Goal: Task Accomplishment & Management: Manage account settings

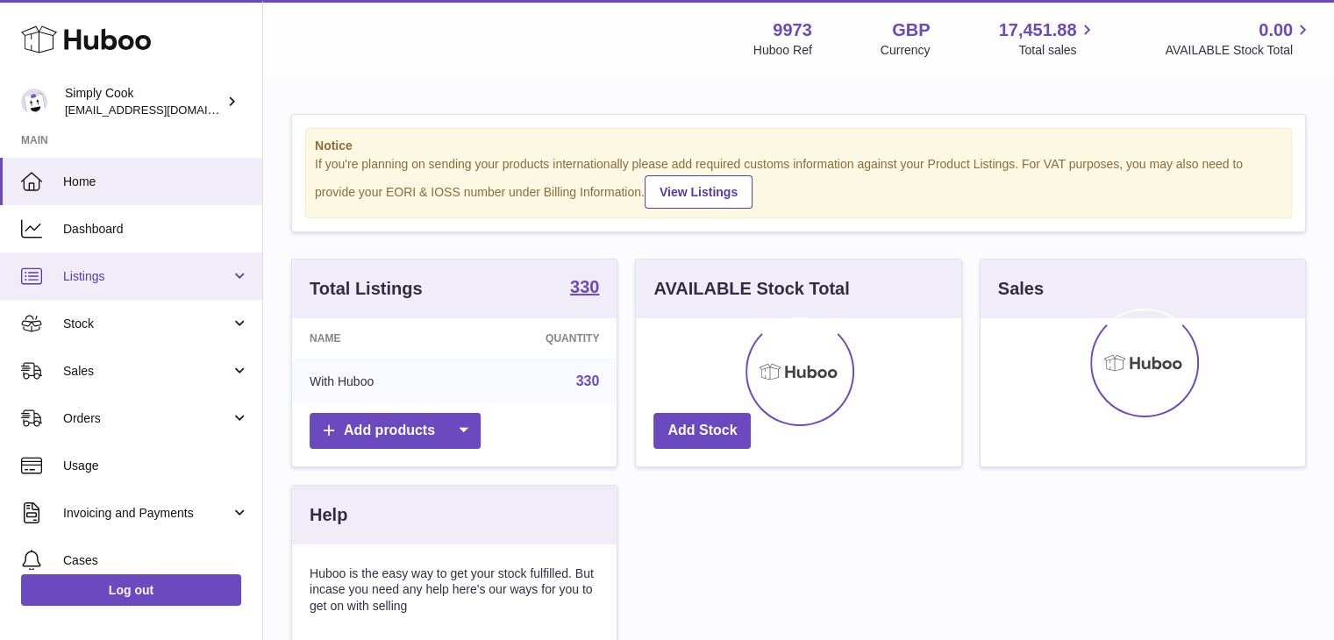
click at [161, 281] on span "Listings" at bounding box center [146, 276] width 167 height 17
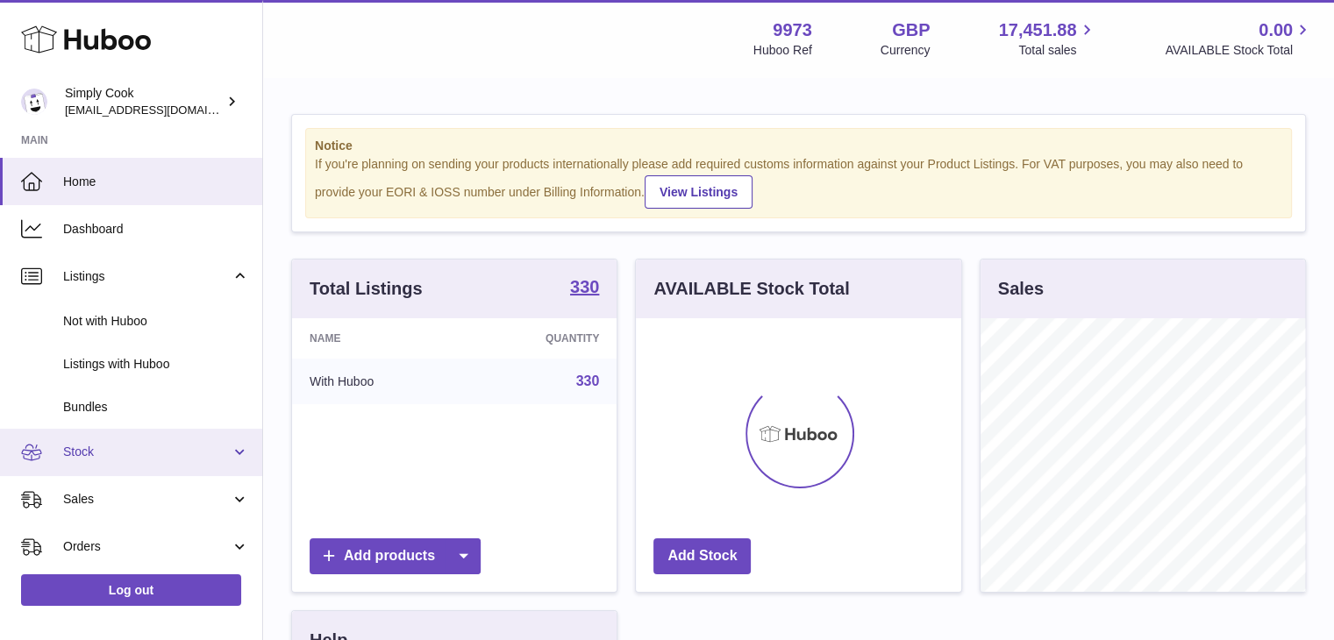
click at [196, 448] on span "Stock" at bounding box center [146, 452] width 167 height 17
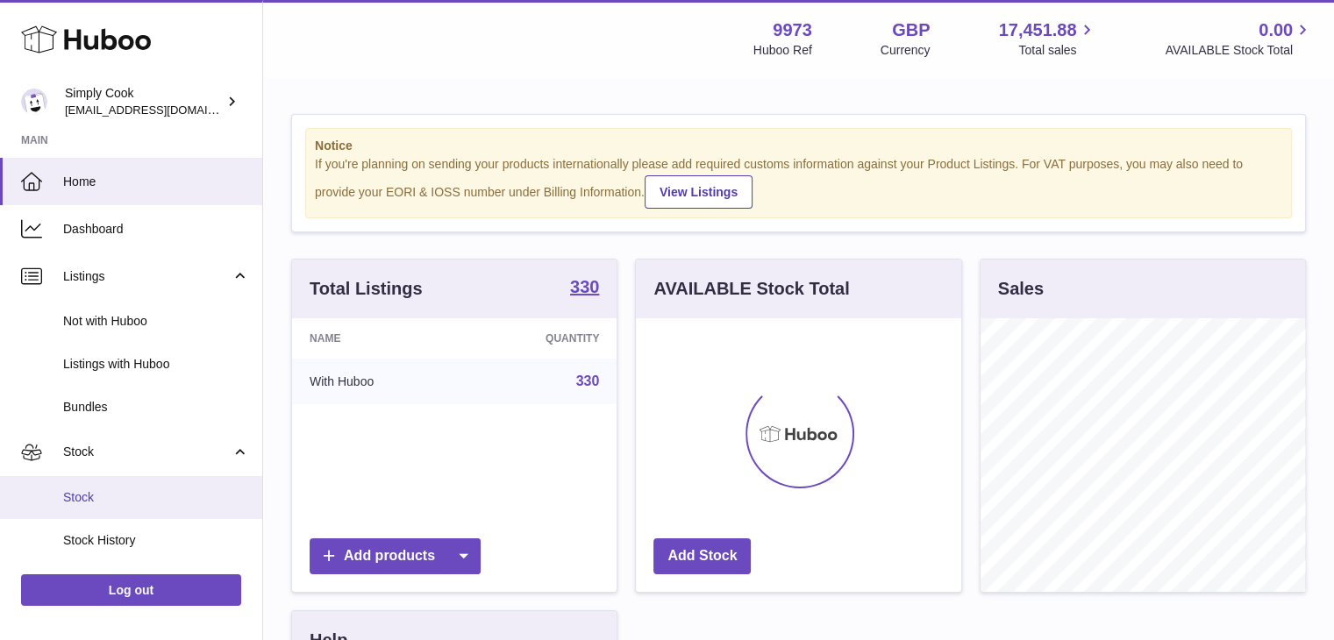
click at [208, 489] on span "Stock" at bounding box center [156, 497] width 186 height 17
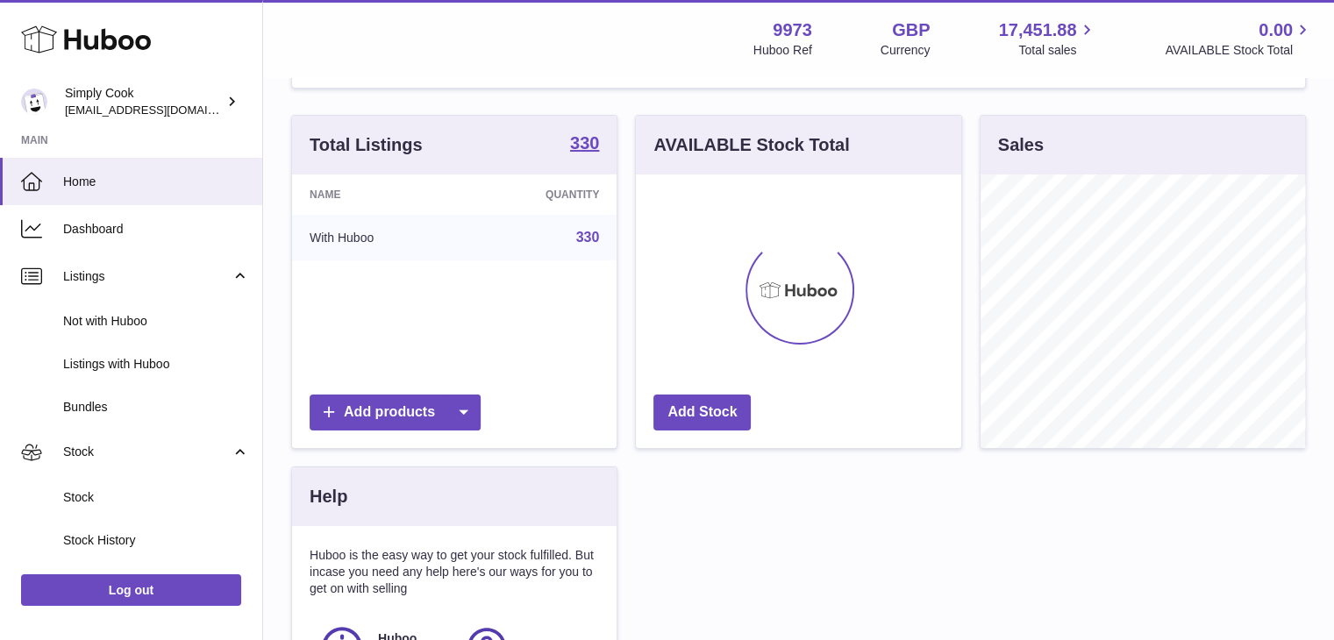
scroll to position [223, 0]
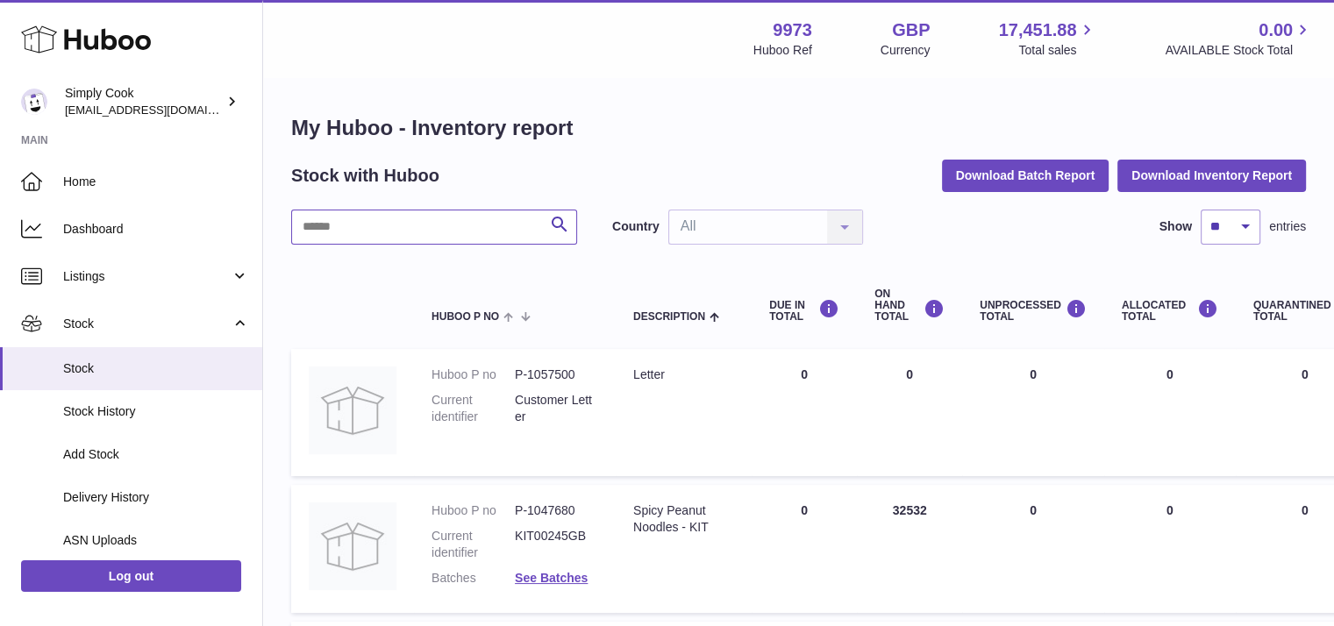
click at [348, 225] on input "text" at bounding box center [434, 227] width 286 height 35
type input "******"
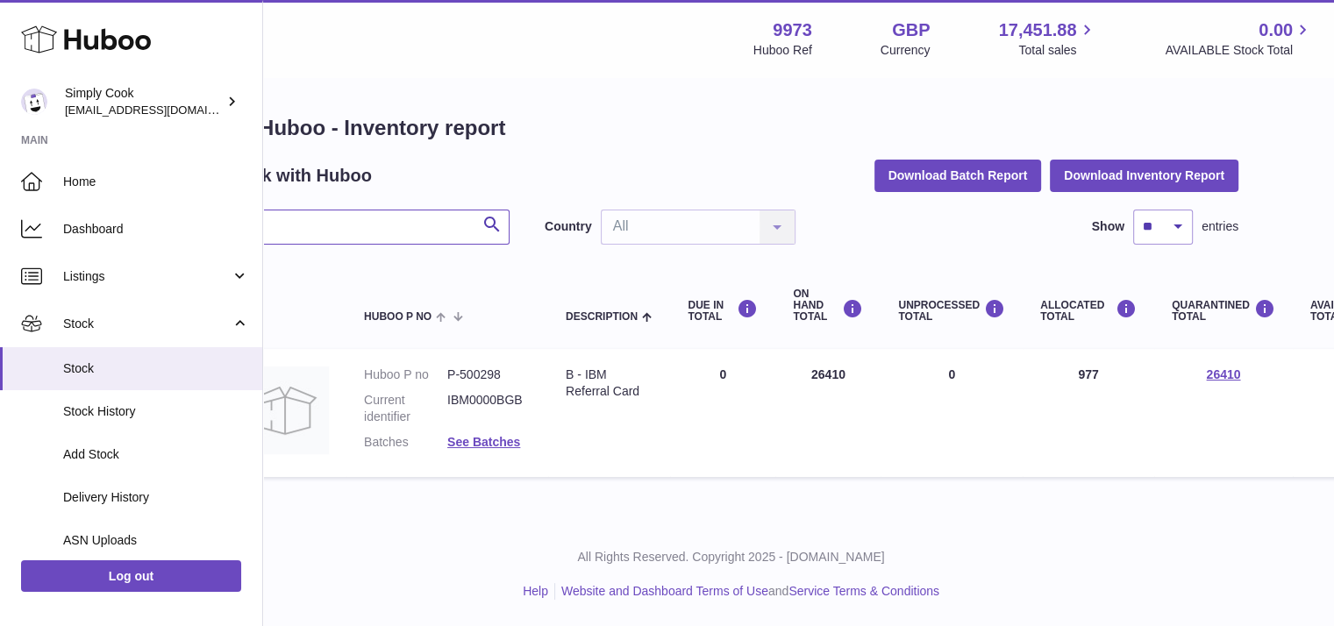
scroll to position [0, 58]
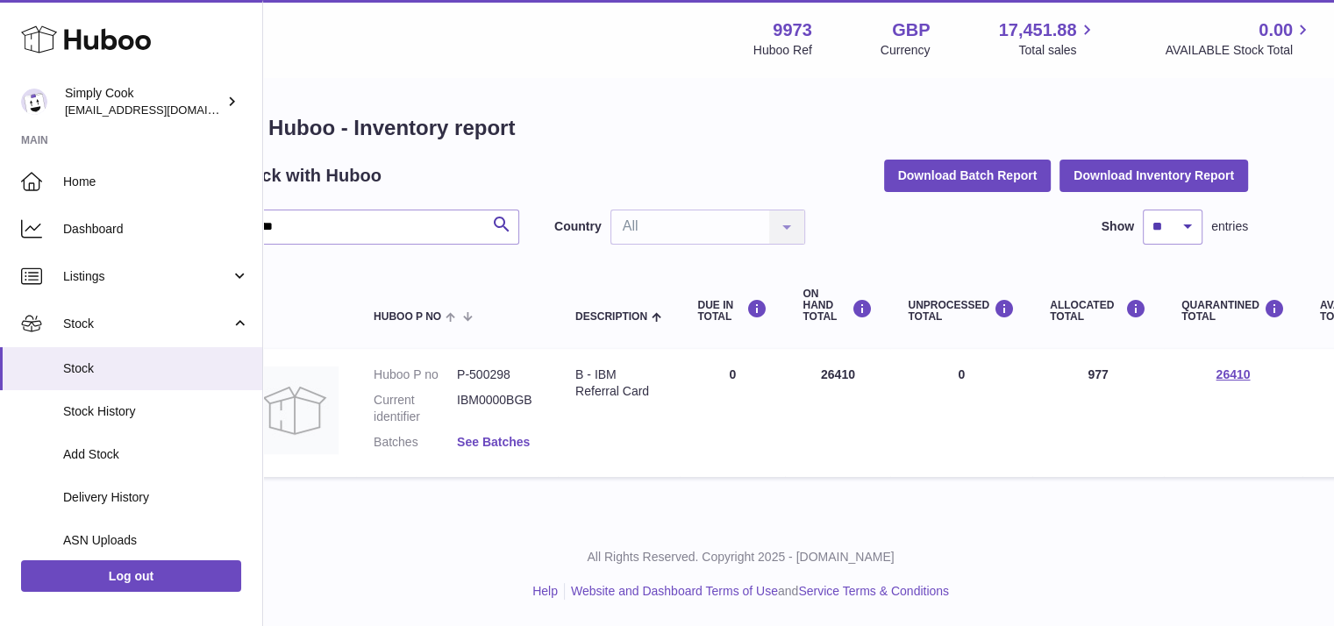
drag, startPoint x: 1029, startPoint y: 431, endPoint x: 485, endPoint y: 447, distance: 543.9
click at [485, 447] on tr "Huboo P no P-500298 Current identifier IBM0000BGB Batches See Batches Descripti…" at bounding box center [1040, 413] width 1614 height 128
click at [485, 447] on link "See Batches" at bounding box center [493, 442] width 73 height 14
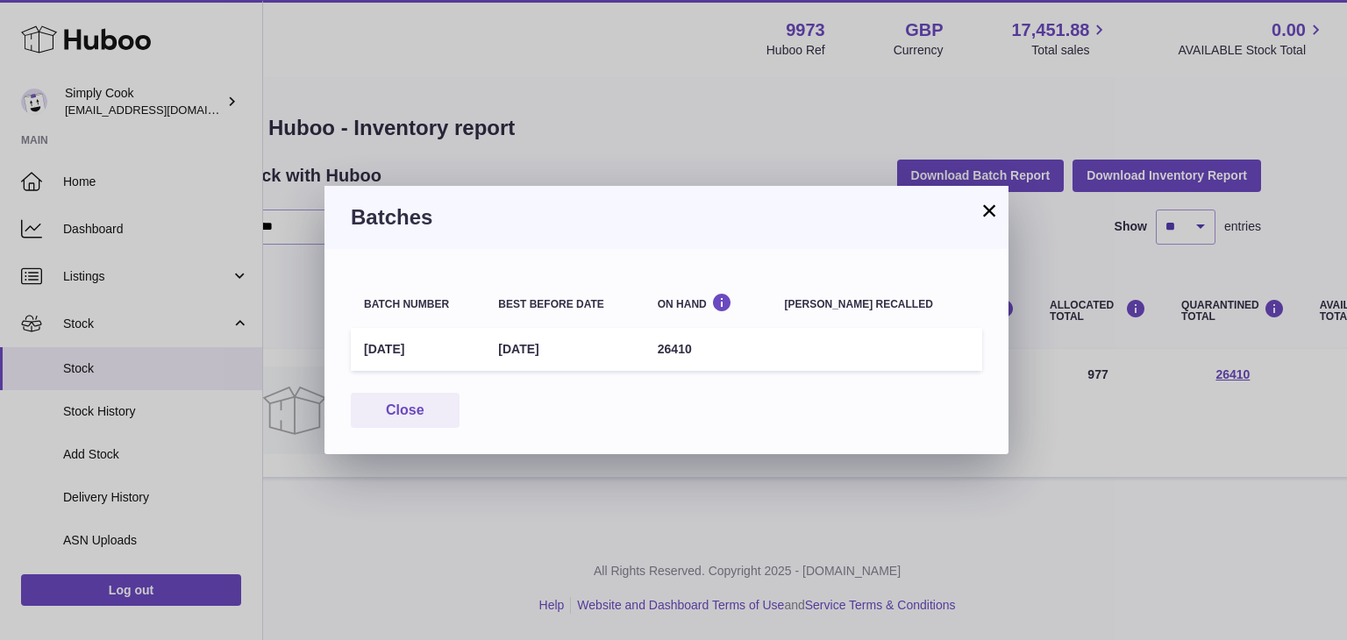
click at [587, 349] on td "30th Sep 2025" at bounding box center [564, 349] width 159 height 43
click at [408, 422] on div "Batch number Best before date On Hand Batch recalled September25 30th Sep 2025 …" at bounding box center [666, 351] width 684 height 205
click at [412, 417] on button "Close" at bounding box center [405, 411] width 109 height 36
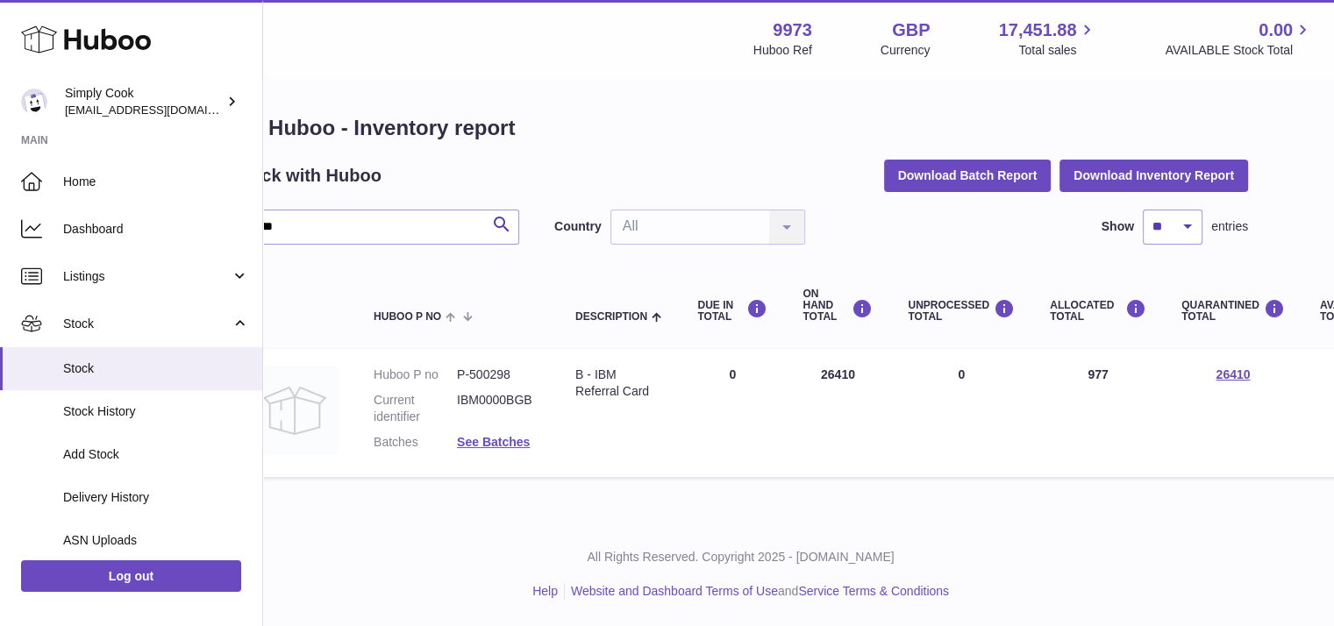
scroll to position [0, 0]
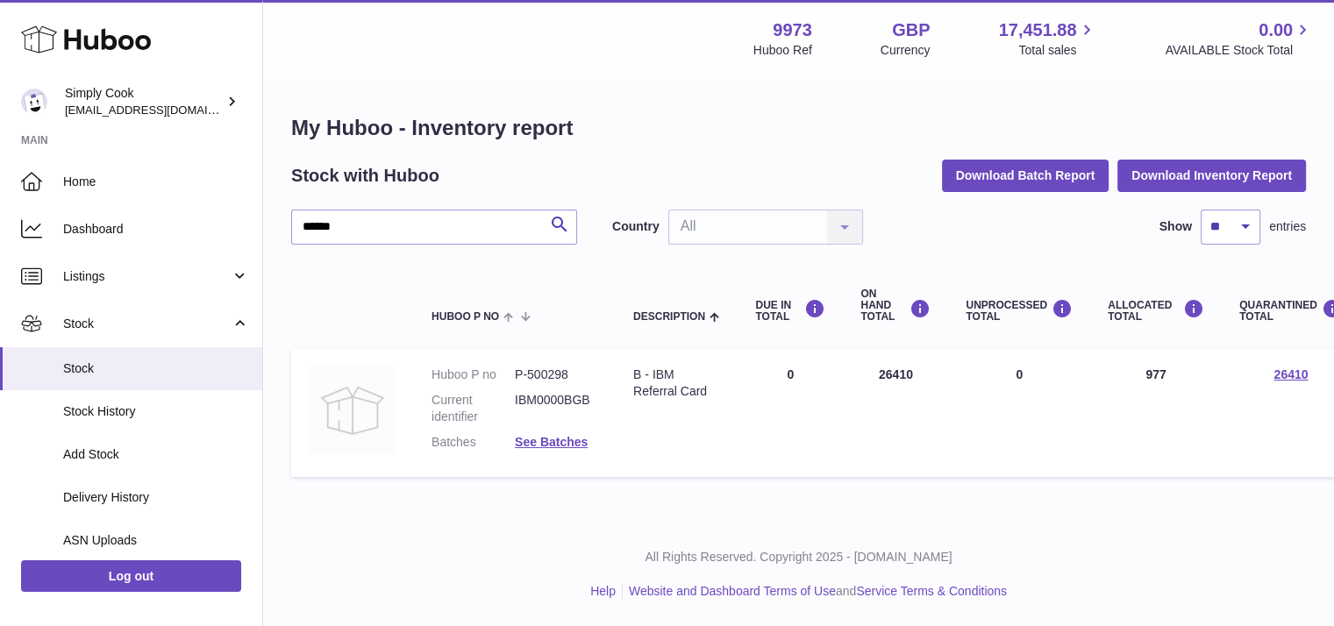
click at [360, 407] on img at bounding box center [353, 411] width 88 height 88
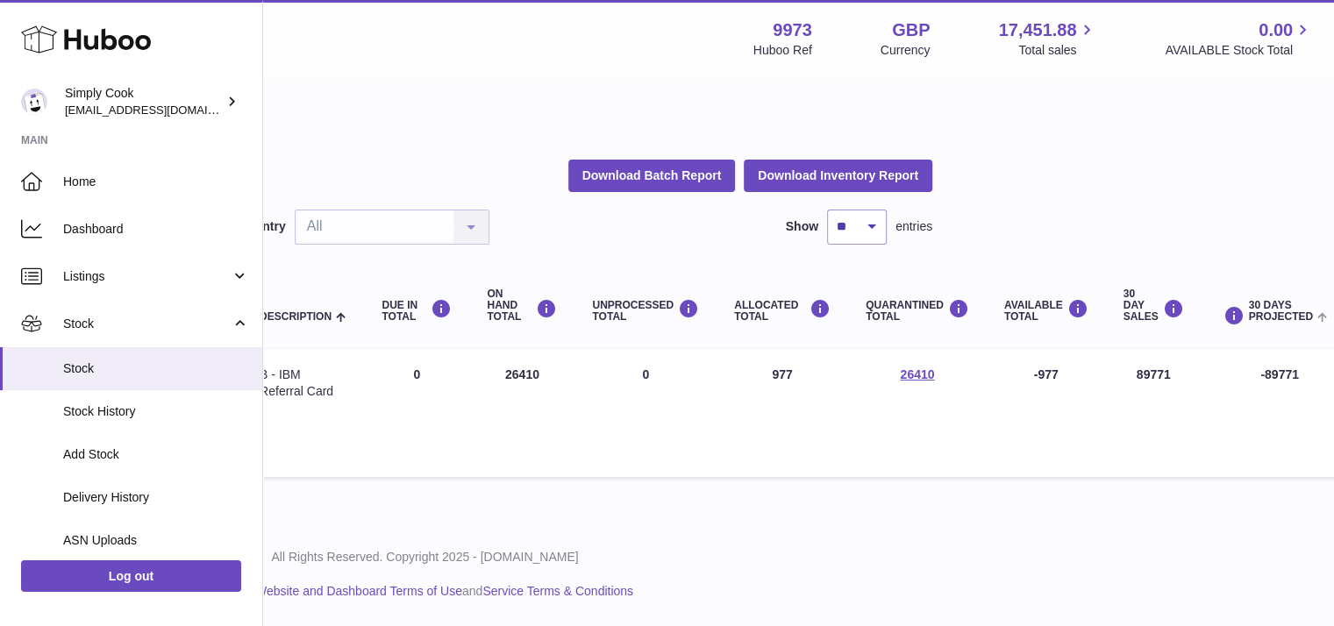
scroll to position [0, 573]
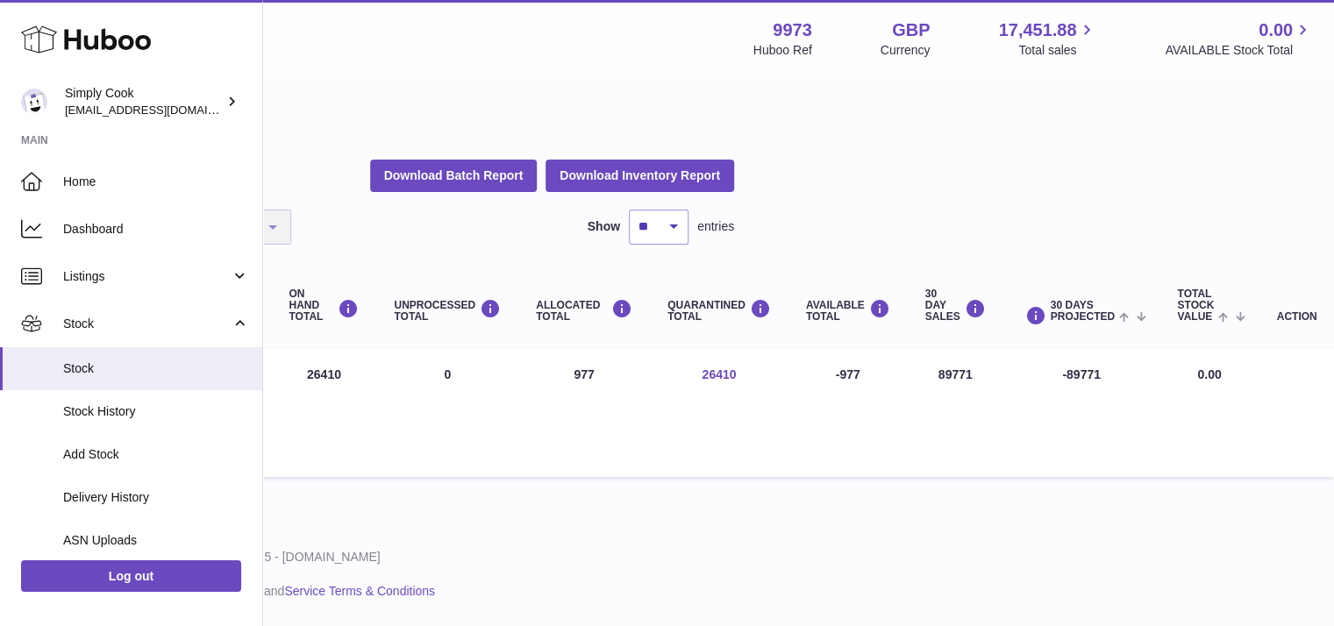
click at [724, 370] on link "26410" at bounding box center [719, 374] width 34 height 14
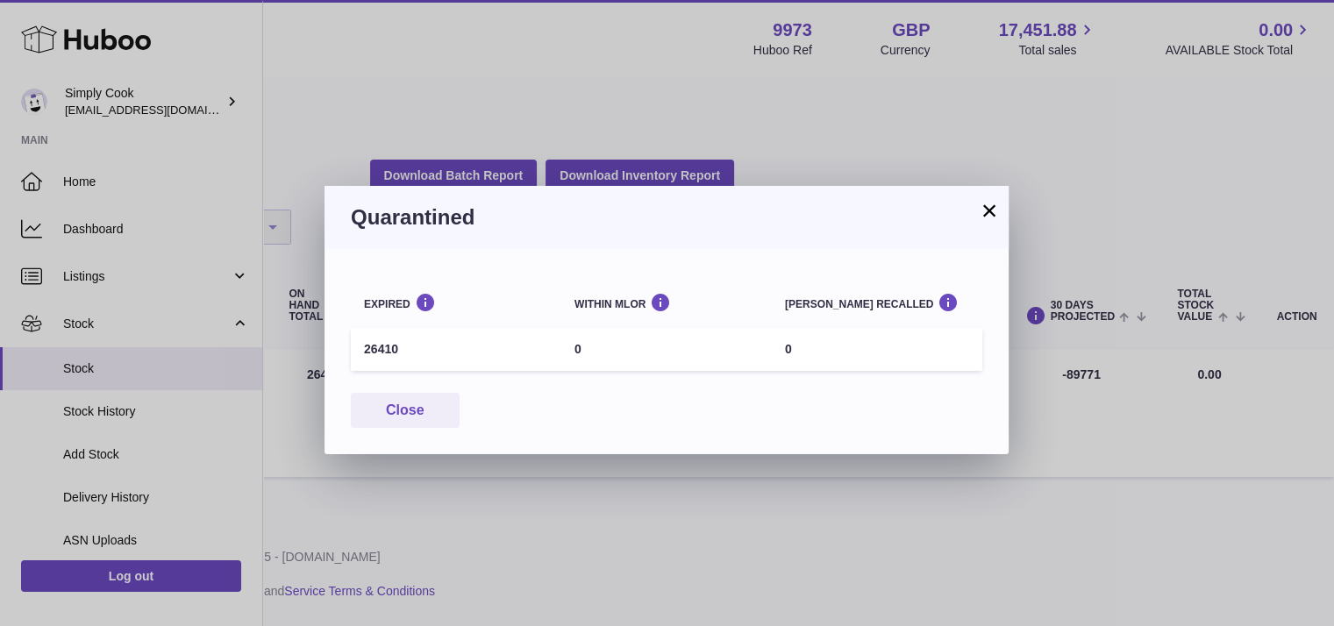
scroll to position [0, 560]
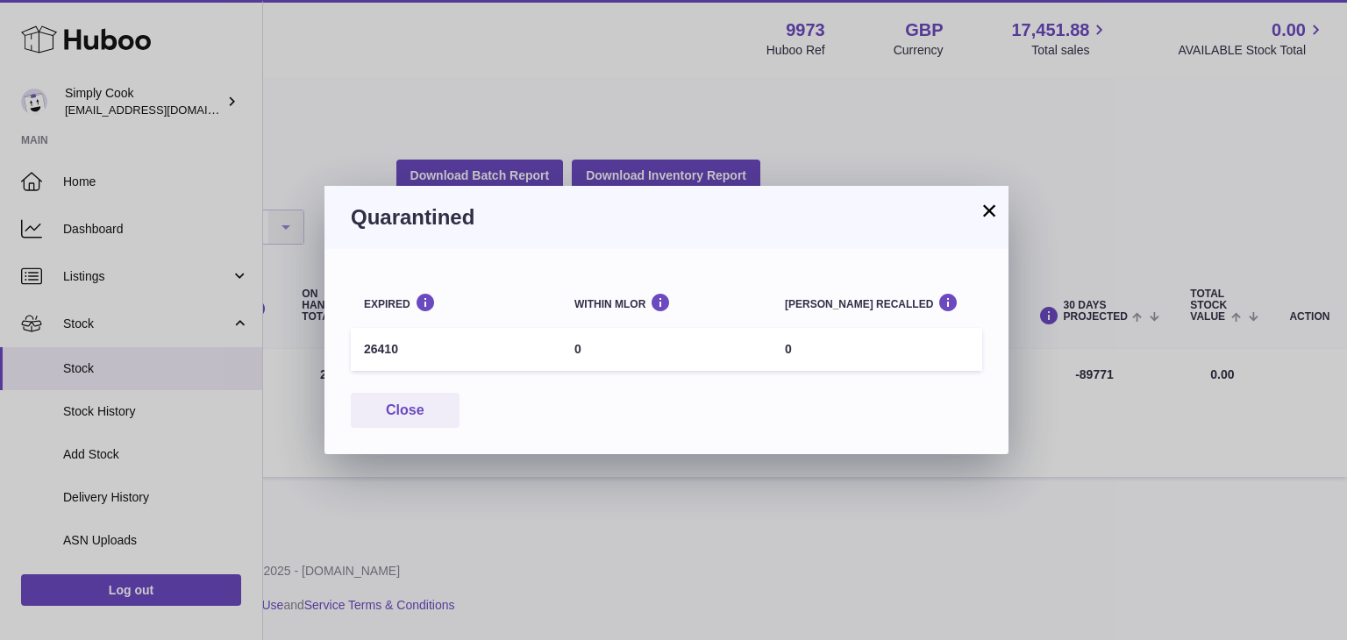
click at [979, 210] on button "×" at bounding box center [989, 210] width 21 height 21
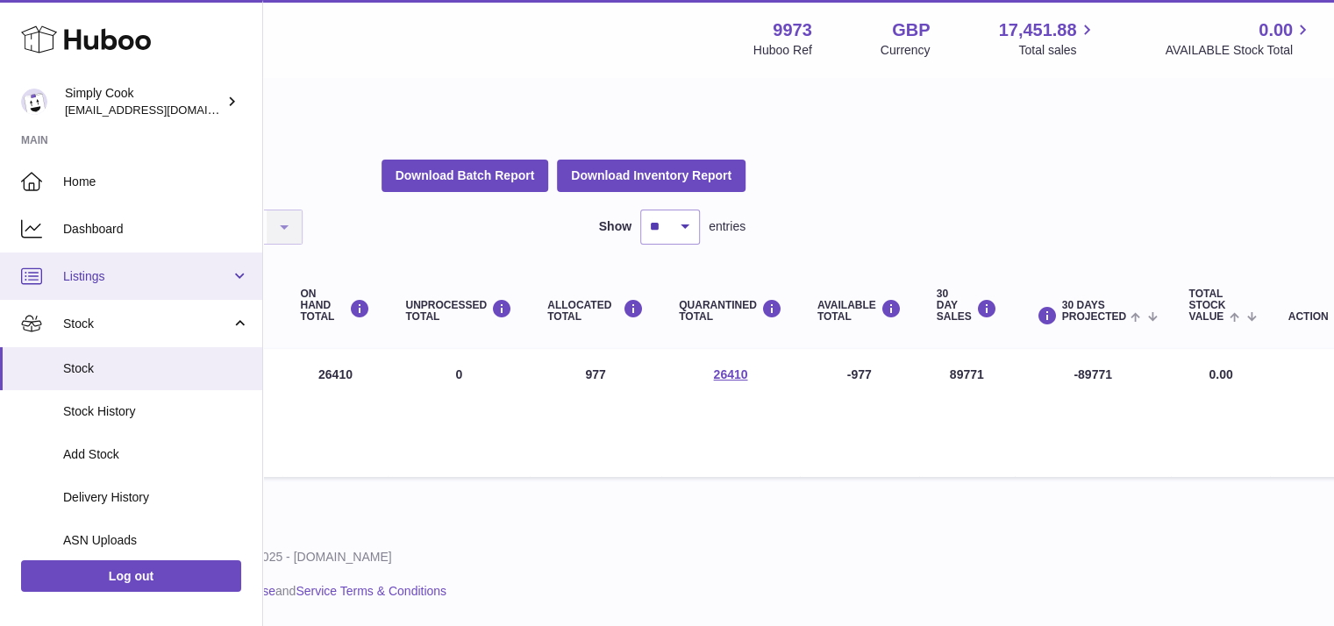
click at [156, 278] on span "Listings" at bounding box center [146, 276] width 167 height 17
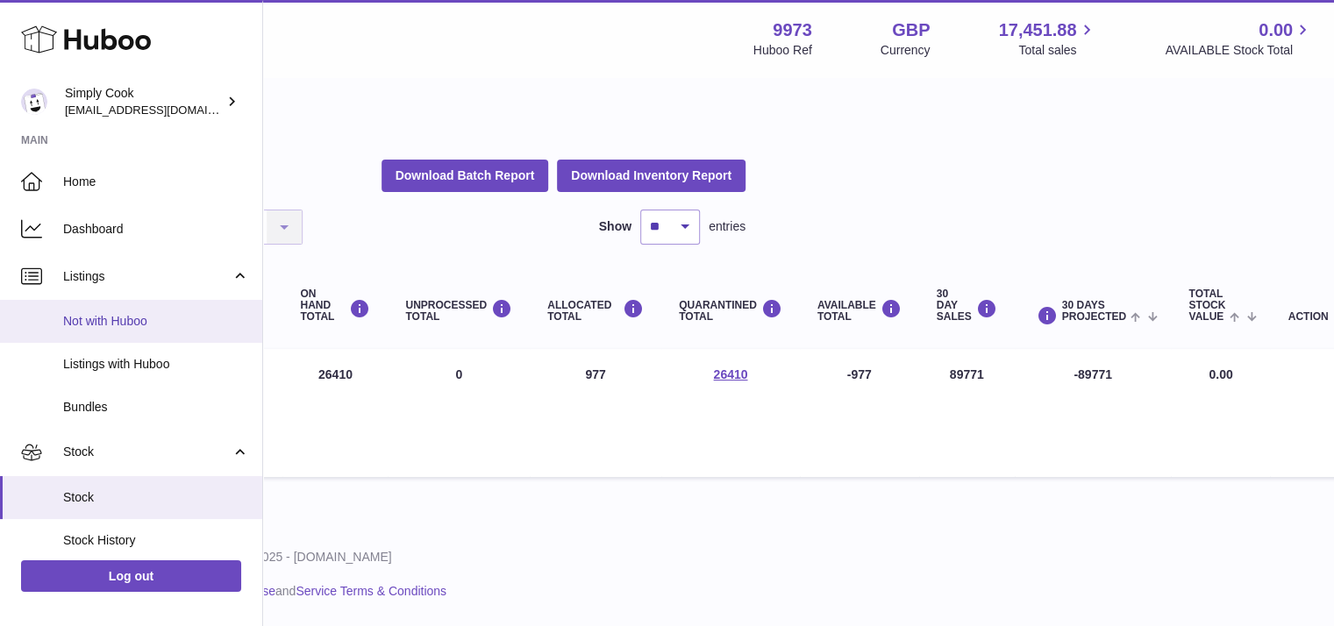
click at [175, 320] on span "Not with Huboo" at bounding box center [156, 321] width 186 height 17
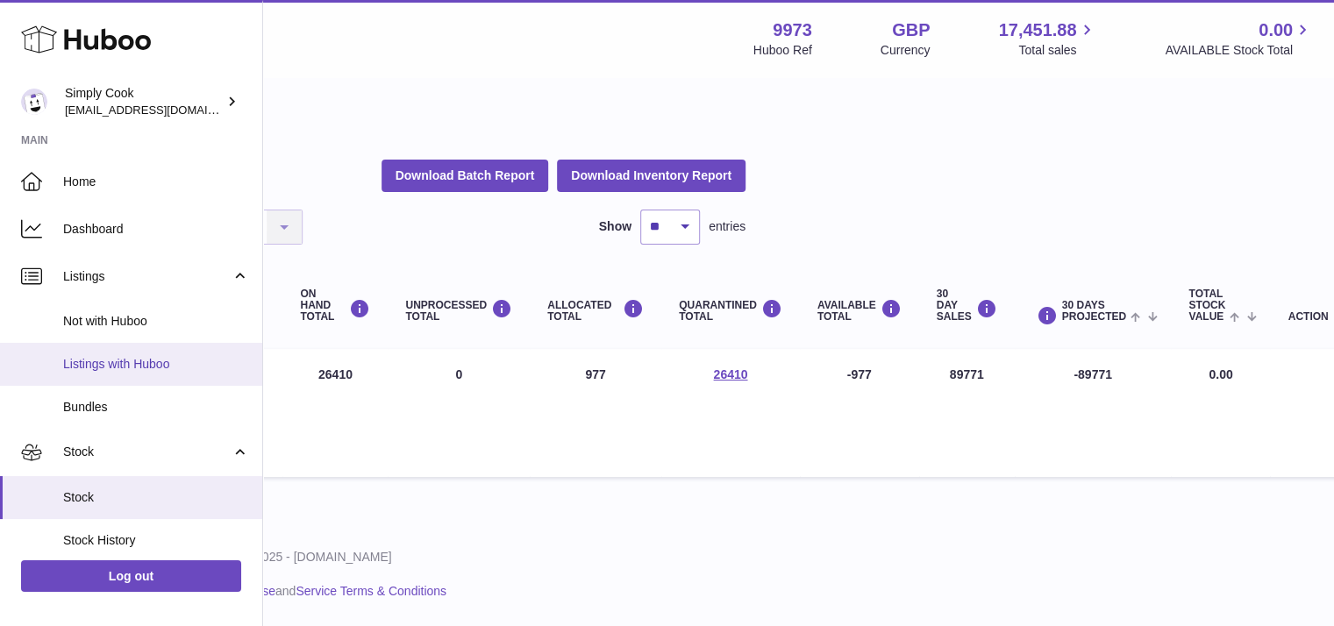
click at [139, 362] on span "Listings with Huboo" at bounding box center [156, 364] width 186 height 17
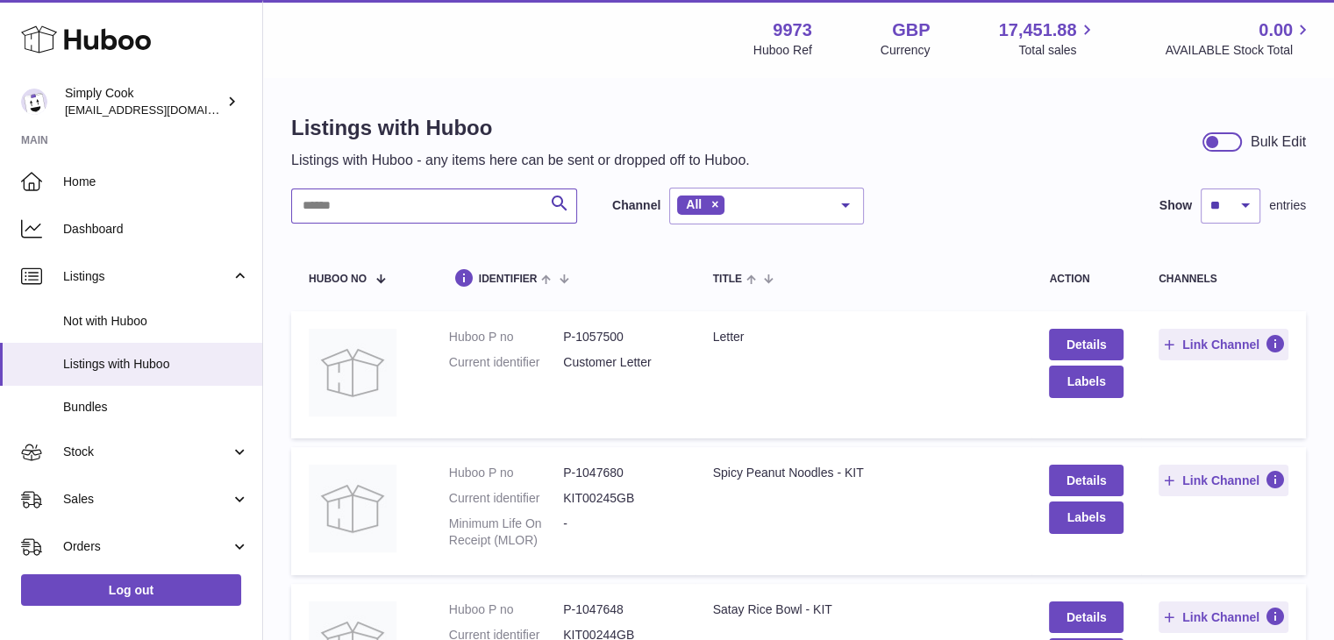
click at [495, 216] on input "text" at bounding box center [434, 206] width 286 height 35
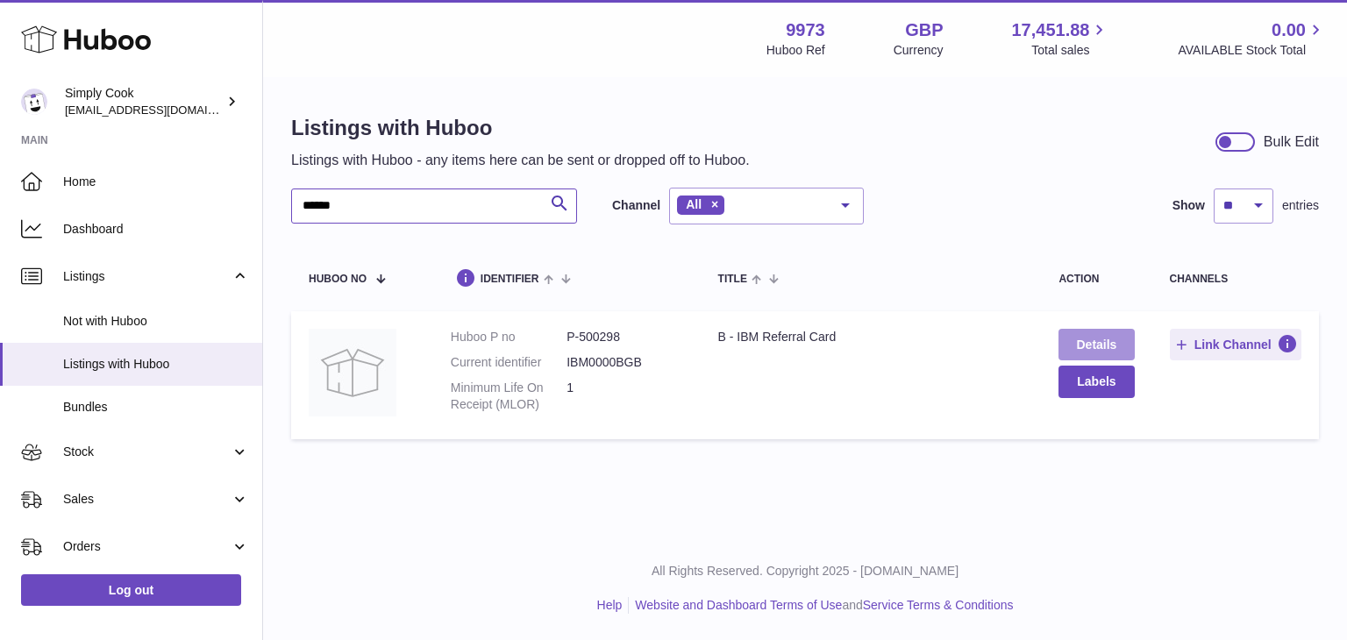
type input "******"
click at [1100, 345] on link "Details" at bounding box center [1095, 345] width 75 height 32
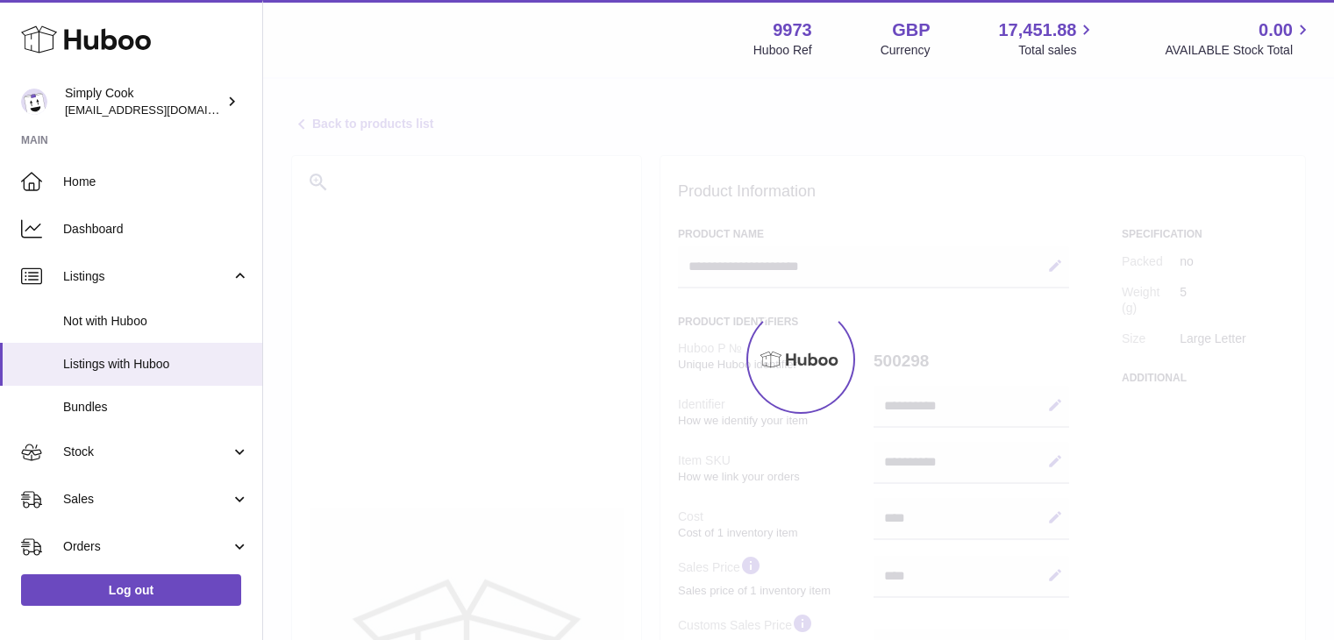
select select
select select "****"
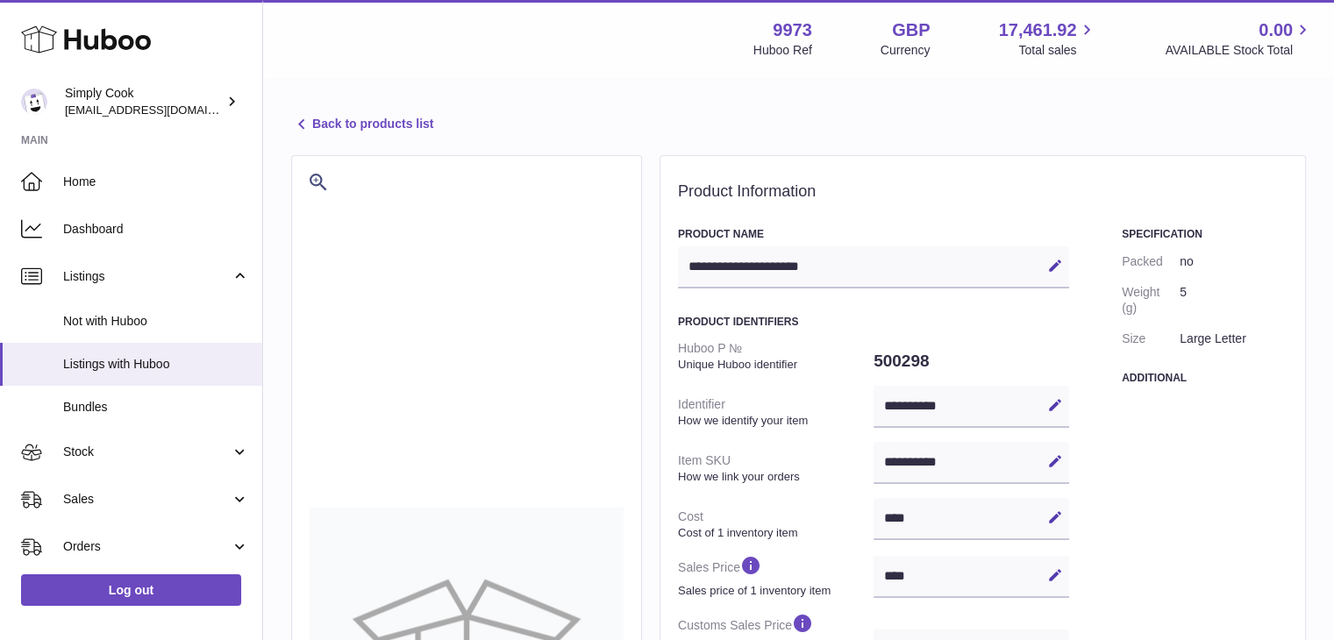
click at [980, 523] on div "**** Edit Cancel Save" at bounding box center [971, 519] width 196 height 42
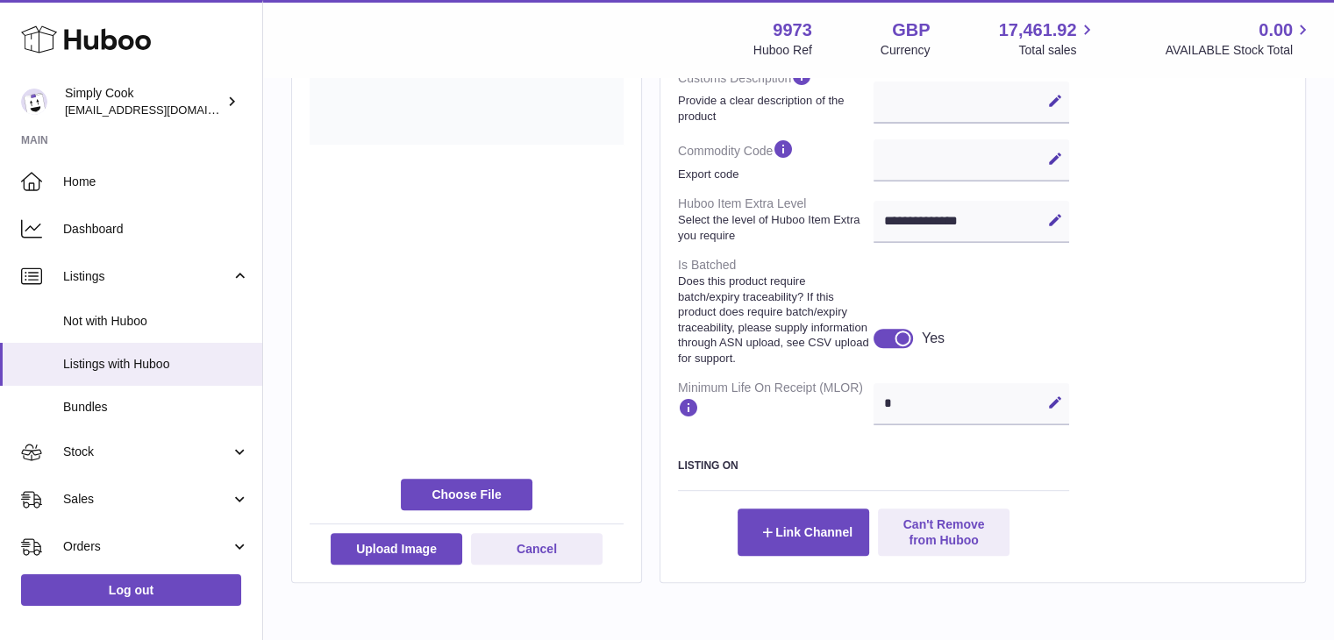
scroll to position [684, 0]
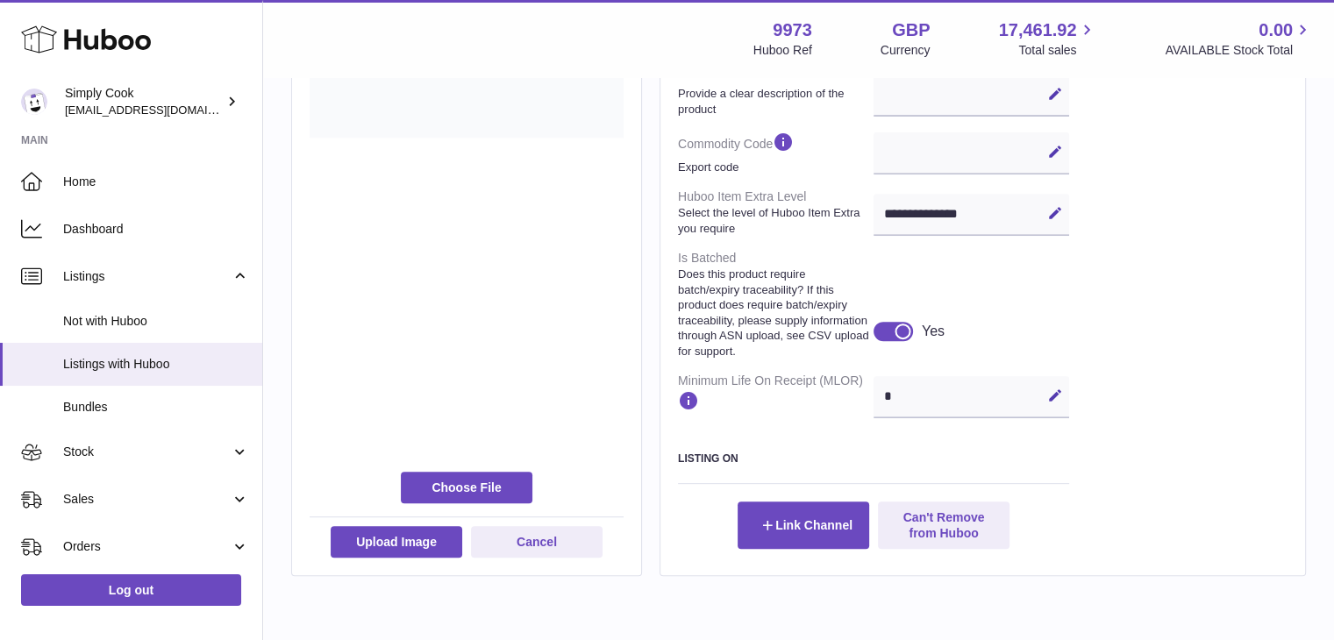
click at [887, 324] on div at bounding box center [892, 331] width 39 height 19
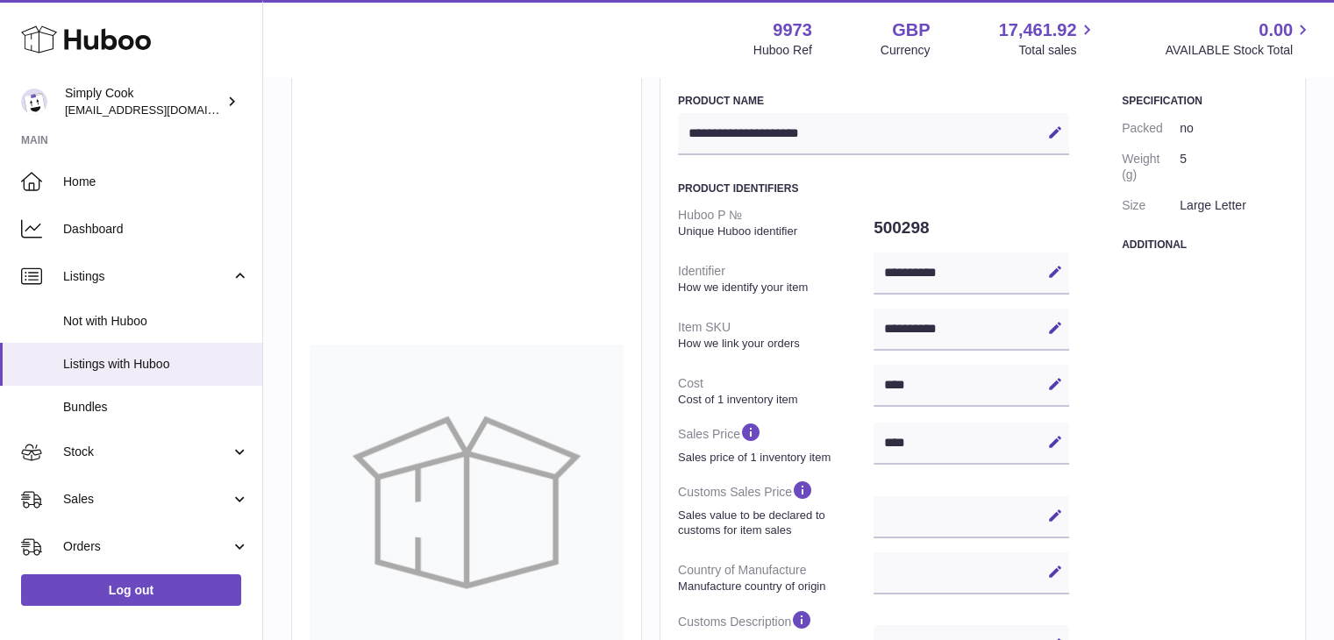
scroll to position [0, 0]
